Goal: Task Accomplishment & Management: Use online tool/utility

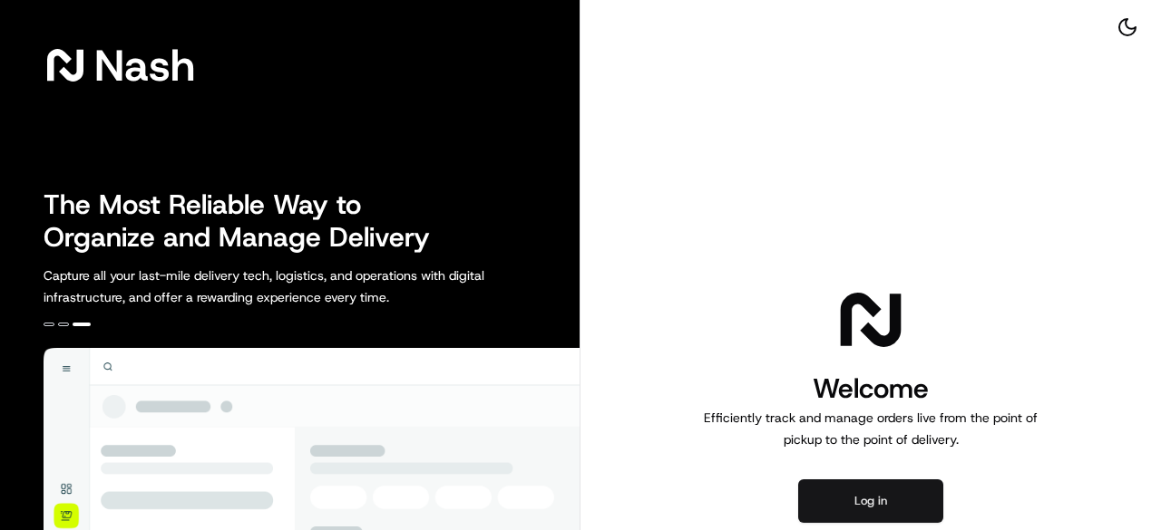
click at [874, 498] on button "Log in" at bounding box center [870, 502] width 145 height 44
